Goal: Task Accomplishment & Management: Manage account settings

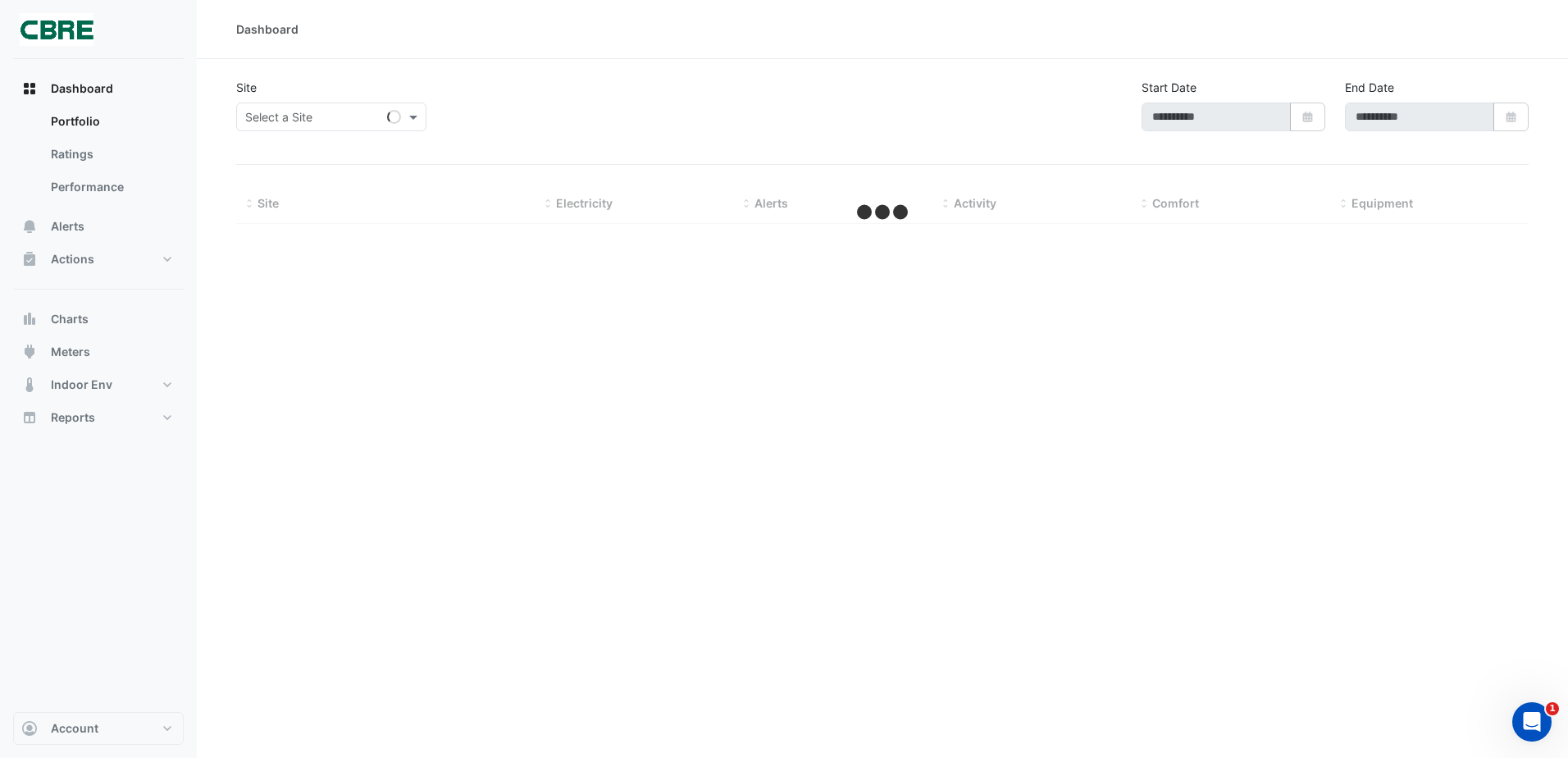
type input "**********"
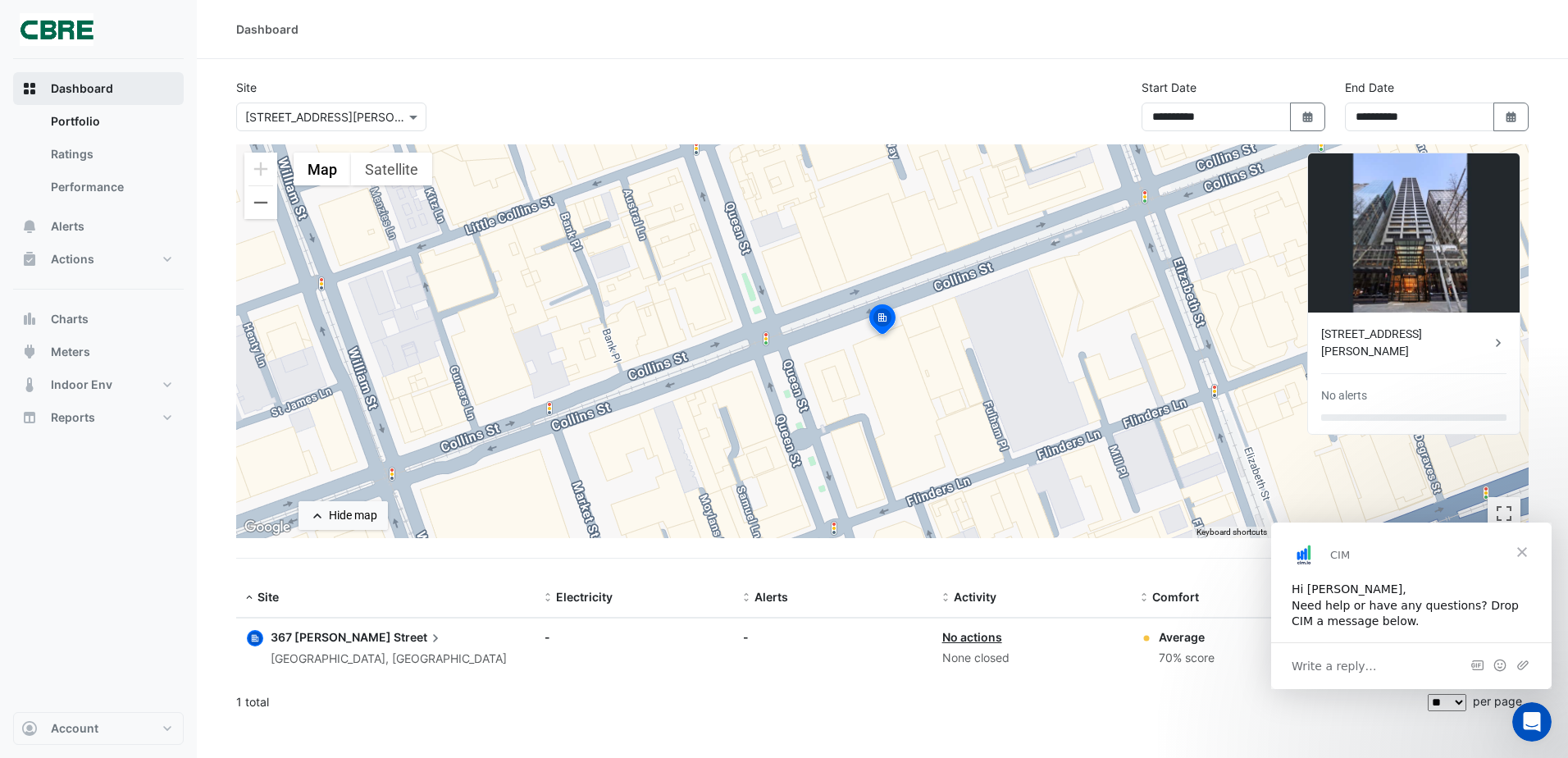
click at [100, 90] on span "Dashboard" at bounding box center [82, 88] width 62 height 17
click at [76, 230] on span "Alerts" at bounding box center [68, 226] width 34 height 17
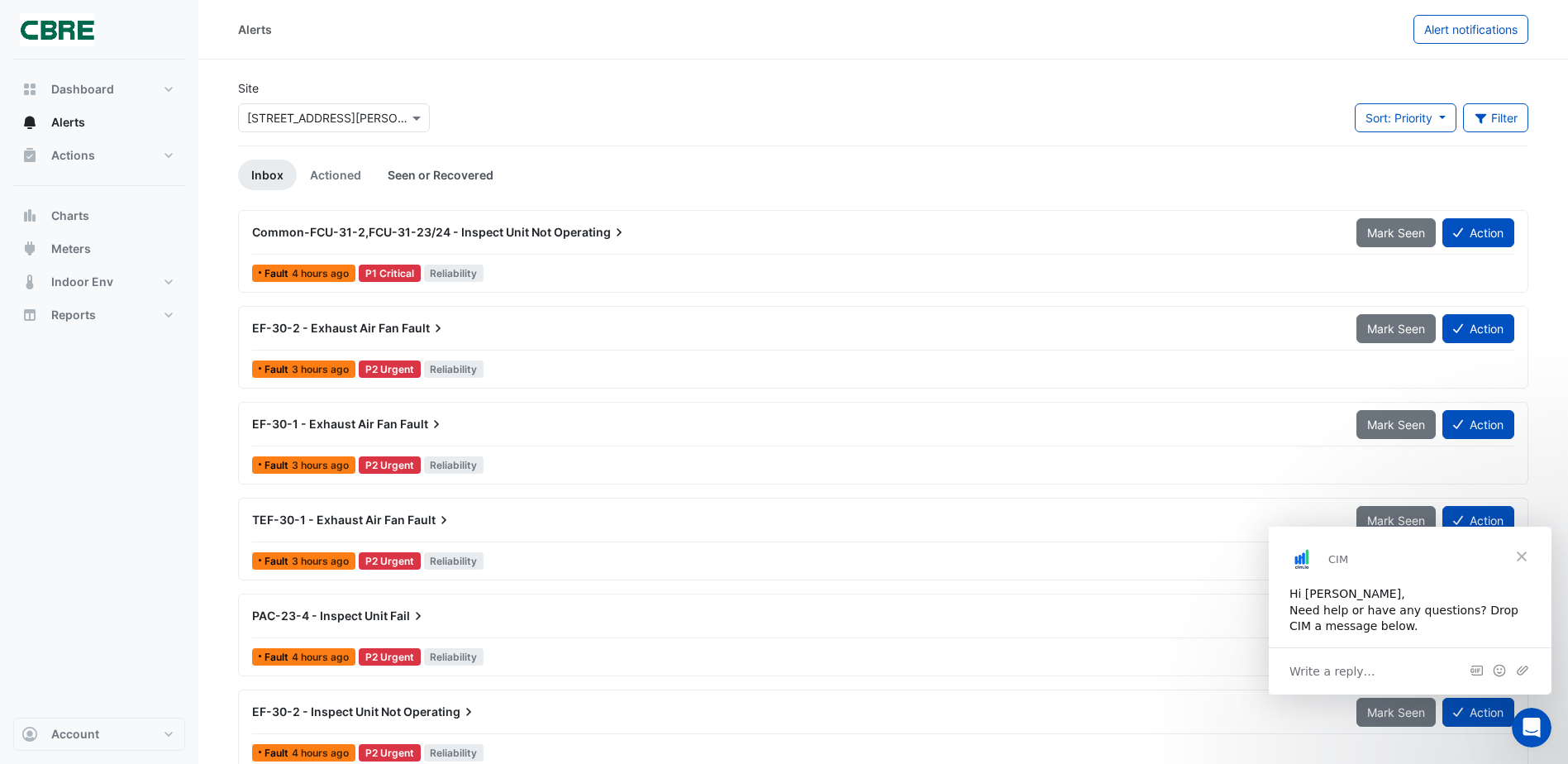
click at [406, 174] on link "Seen or Recovered" at bounding box center [440, 174] width 132 height 31
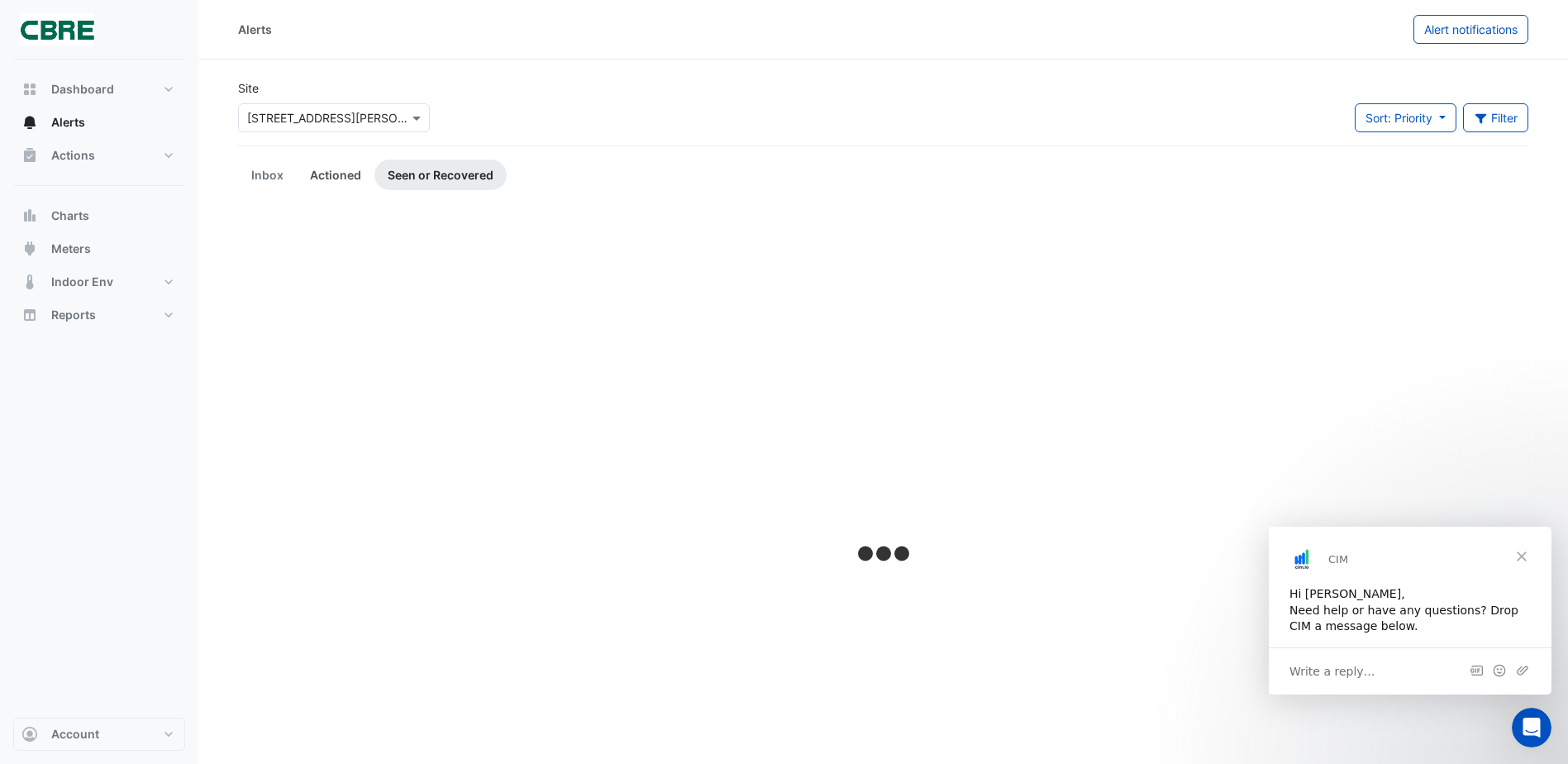
click at [322, 171] on link "Actioned" at bounding box center [335, 174] width 78 height 31
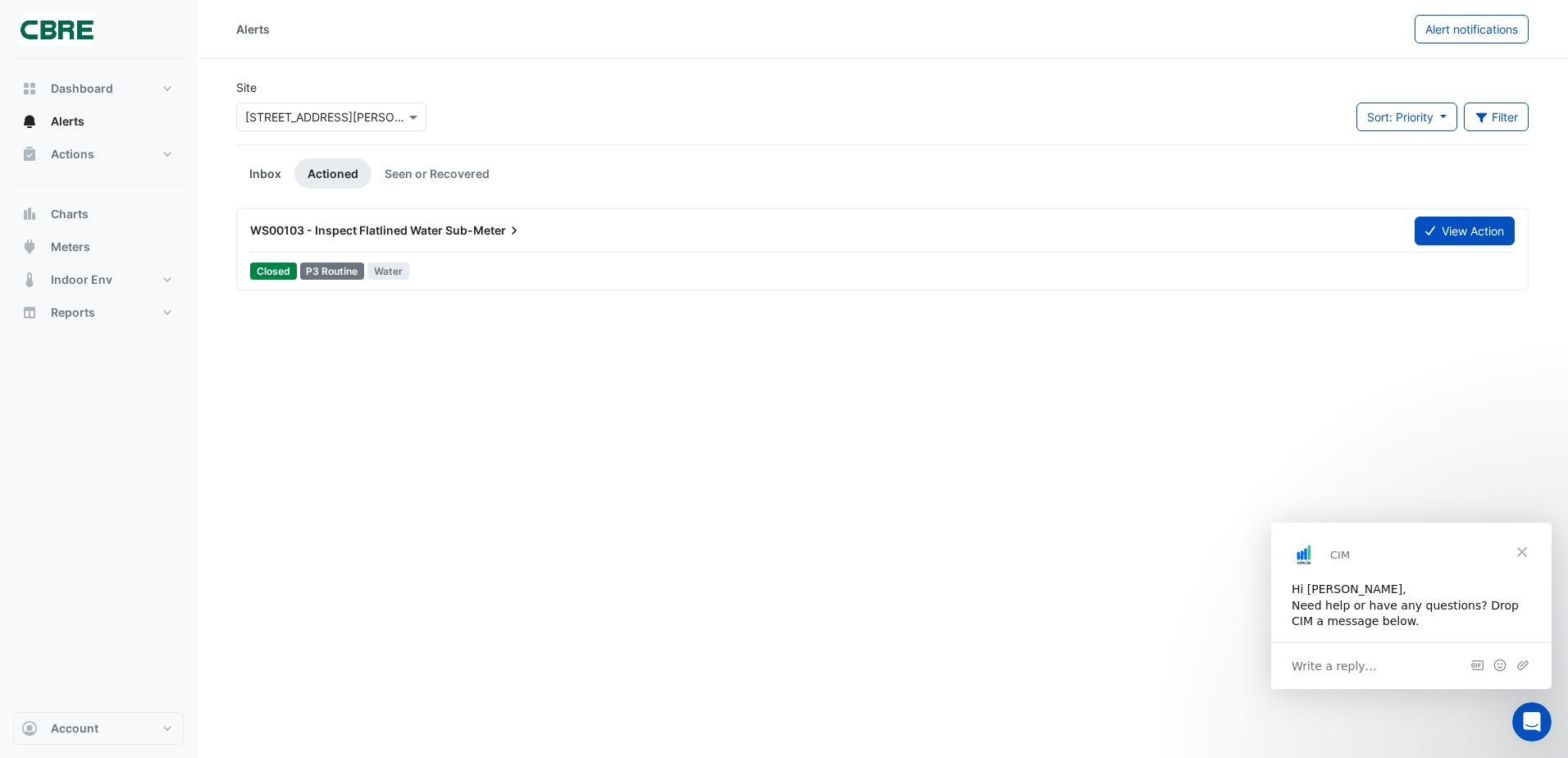
click at [267, 174] on link "Inbox" at bounding box center [264, 173] width 58 height 31
